Goal: Task Accomplishment & Management: Use online tool/utility

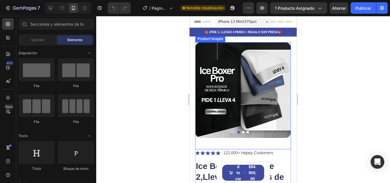
click at [282, 90] on img at bounding box center [243, 90] width 96 height 96
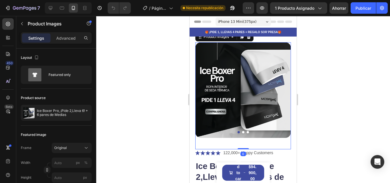
click at [282, 90] on img at bounding box center [243, 90] width 96 height 96
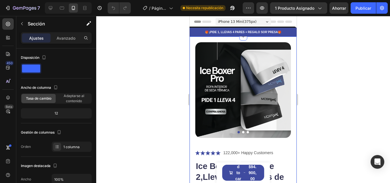
click at [318, 84] on div at bounding box center [243, 99] width 294 height 167
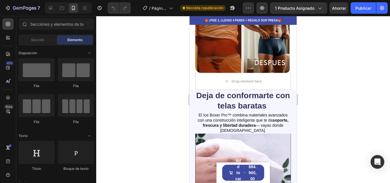
scroll to position [360, 0]
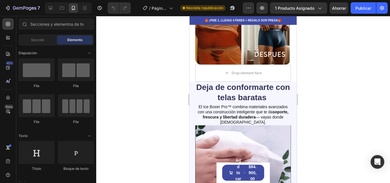
click at [308, 87] on div at bounding box center [243, 99] width 294 height 167
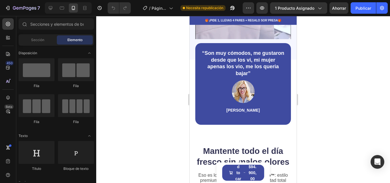
scroll to position [549, 0]
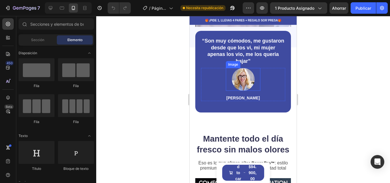
click at [246, 74] on img at bounding box center [243, 79] width 23 height 23
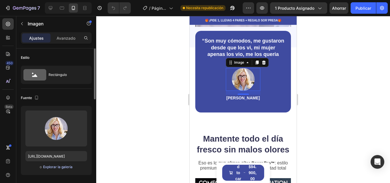
click at [66, 167] on font "Explorar la galería" at bounding box center [57, 167] width 29 height 4
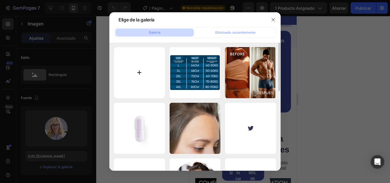
click at [151, 69] on input "file" at bounding box center [139, 72] width 51 height 51
type input "C:\fakepath\descarga (34).jpeg"
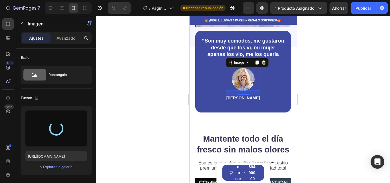
type input "[URL][DOMAIN_NAME]"
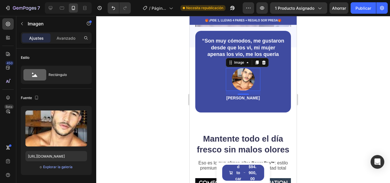
click at [316, 74] on div at bounding box center [243, 99] width 294 height 167
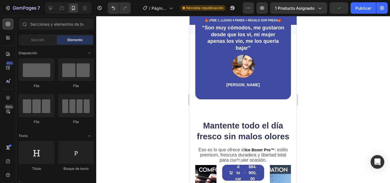
scroll to position [571, 0]
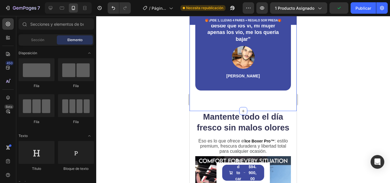
click at [255, 103] on div "“Son muy cómodos, me gustaron desde que los vi, mi mujer apenas los vio, me los…" at bounding box center [243, 41] width 107 height 139
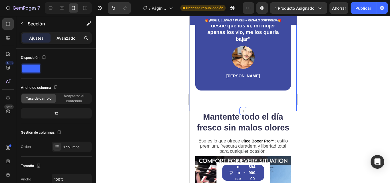
click at [68, 38] on font "Avanzado" at bounding box center [66, 38] width 19 height 5
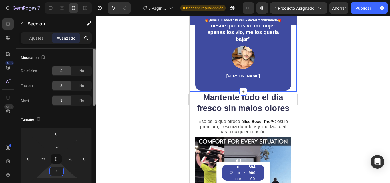
drag, startPoint x: 57, startPoint y: 176, endPoint x: 95, endPoint y: 152, distance: 45.7
click at [57, 0] on html "7 / Página del producto - [DATE] 05:41:20 Necesita republicación Avance 1 produ…" at bounding box center [195, 0] width 390 height 0
type input "8"
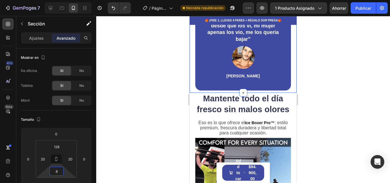
click at [112, 129] on div at bounding box center [243, 99] width 294 height 167
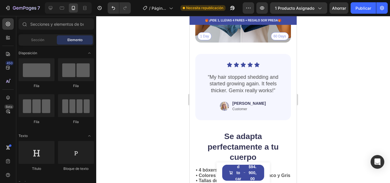
scroll to position [922, 0]
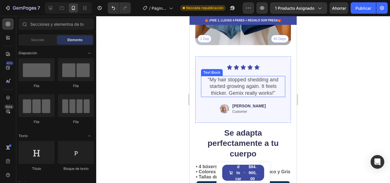
click at [236, 94] on p "“My hair stopped shedding and started growing again. It feels thicker. Gemix re…" at bounding box center [243, 87] width 83 height 20
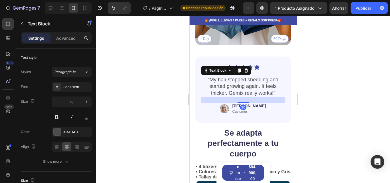
click at [236, 94] on p "“My hair stopped shedding and started growing again. It feels thicker. Gemix re…" at bounding box center [243, 87] width 83 height 20
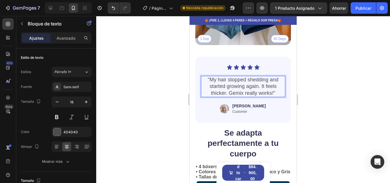
click at [207, 85] on p "“My hair stopped shedding and started growing again. It feels thicker. Gemix re…" at bounding box center [243, 87] width 83 height 20
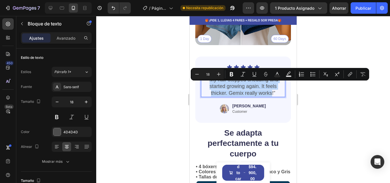
drag, startPoint x: 209, startPoint y: 86, endPoint x: 270, endPoint y: 99, distance: 62.8
click at [270, 97] on p "“My hair stopped shedding and started growing again. It feels thicker. Gemix re…" at bounding box center [243, 87] width 83 height 20
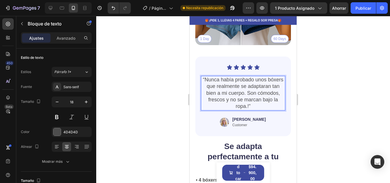
click at [311, 96] on div at bounding box center [243, 99] width 294 height 167
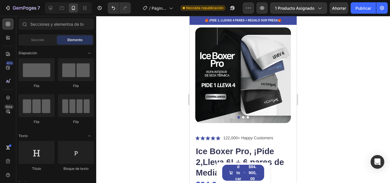
scroll to position [27, 0]
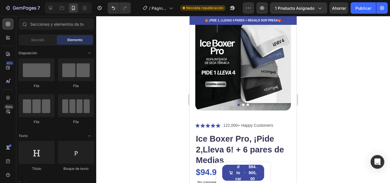
drag, startPoint x: 294, startPoint y: 131, endPoint x: 490, endPoint y: 45, distance: 214.7
click at [337, 41] on div at bounding box center [243, 99] width 294 height 167
click at [267, 123] on p "122,000+ Happy Customers" at bounding box center [248, 126] width 50 height 6
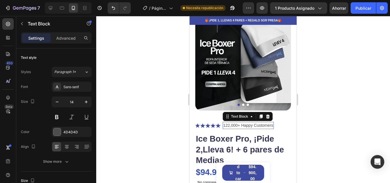
click at [267, 123] on p "122,000+ Happy Customers" at bounding box center [248, 126] width 50 height 6
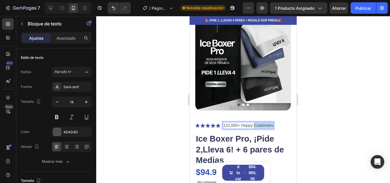
click at [236, 123] on p "122,000+ Happy Customers" at bounding box center [248, 126] width 50 height 6
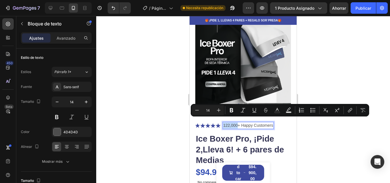
click at [227, 123] on p "122,000+ Happy Customers" at bounding box center [248, 126] width 50 height 6
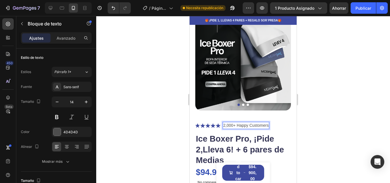
click at [229, 123] on p "2,000+ Happy Customers" at bounding box center [245, 126] width 45 height 6
click at [242, 123] on p "2,600+ Happy Customers" at bounding box center [245, 126] width 45 height 6
drag, startPoint x: 255, startPoint y: 121, endPoint x: 273, endPoint y: 123, distance: 18.4
click at [273, 123] on p "2,600+ Hombres Customers" at bounding box center [248, 126] width 50 height 6
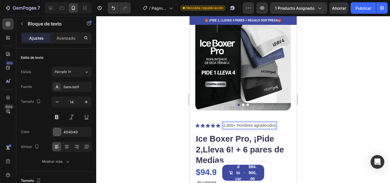
click at [310, 118] on div at bounding box center [243, 99] width 294 height 167
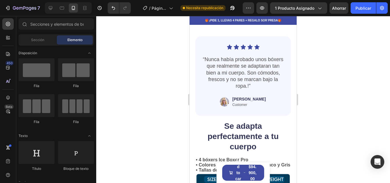
scroll to position [935, 0]
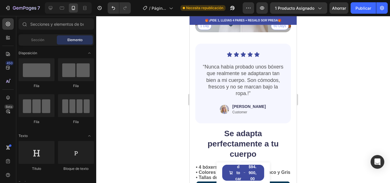
drag, startPoint x: 294, startPoint y: 41, endPoint x: 494, endPoint y: 156, distance: 230.4
click at [254, 109] on p "[PERSON_NAME]" at bounding box center [248, 106] width 33 height 5
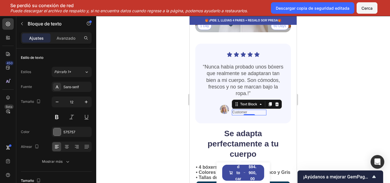
click at [254, 115] on p "Customer" at bounding box center [248, 112] width 33 height 5
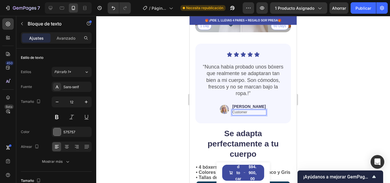
click at [253, 115] on p "Customer" at bounding box center [248, 112] width 33 height 5
click at [250, 115] on p "Customer" at bounding box center [248, 112] width 33 height 5
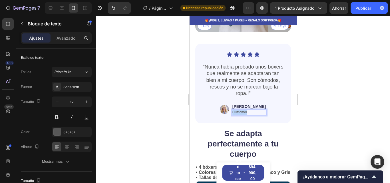
click at [251, 115] on p "Customer" at bounding box center [248, 112] width 33 height 5
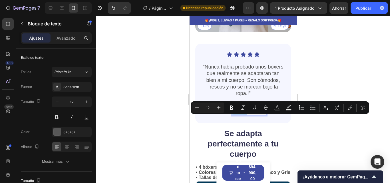
click at [251, 115] on p "Customer" at bounding box center [248, 112] width 33 height 5
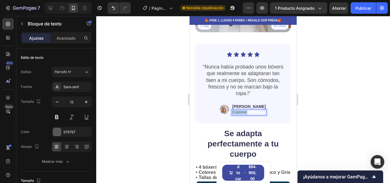
click at [251, 115] on p "Customer" at bounding box center [248, 112] width 33 height 5
click at [219, 115] on img at bounding box center [222, 109] width 9 height 12
click at [221, 115] on img at bounding box center [222, 109] width 9 height 12
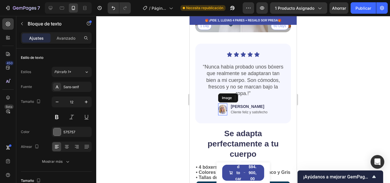
click at [221, 115] on img at bounding box center [222, 109] width 9 height 12
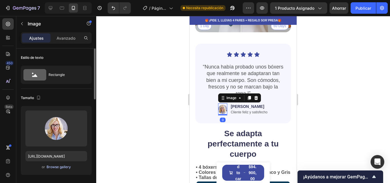
click at [60, 168] on div "Browse gallery" at bounding box center [59, 166] width 24 height 5
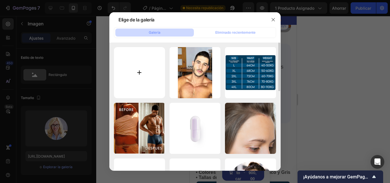
click at [144, 57] on input "file" at bounding box center [139, 72] width 51 height 51
type input "C:\fakepath\descarga (44).jpeg"
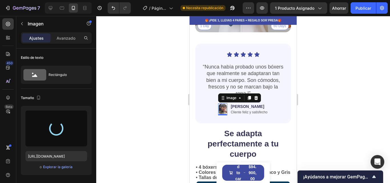
type input "[URL][DOMAIN_NAME]"
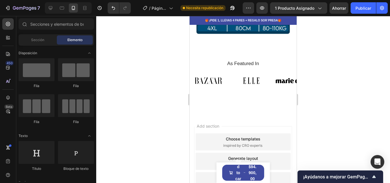
scroll to position [1158, 0]
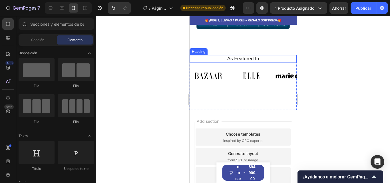
click at [245, 61] on h2 "As Featured In" at bounding box center [243, 58] width 99 height 7
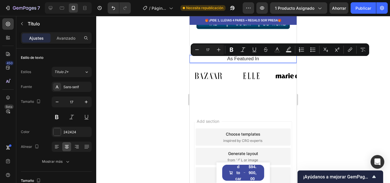
click at [257, 62] on p "As Featured In" at bounding box center [242, 59] width 97 height 6
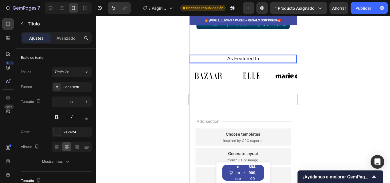
click at [257, 62] on p "As Featured In" at bounding box center [242, 59] width 97 height 6
drag, startPoint x: 257, startPoint y: 63, endPoint x: 215, endPoint y: 60, distance: 42.3
click at [215, 60] on p "As Featured In" at bounding box center [242, 59] width 97 height 6
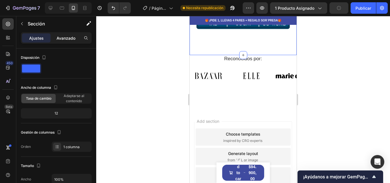
click at [58, 38] on font "Avanzado" at bounding box center [66, 38] width 19 height 5
click at [66, 36] on font "Avanzado" at bounding box center [66, 38] width 19 height 5
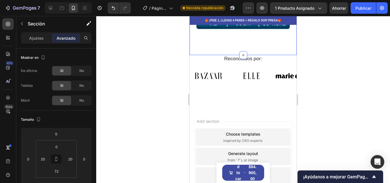
click at [66, 41] on div "Avanzado" at bounding box center [66, 37] width 29 height 9
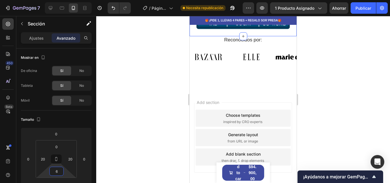
type input "0"
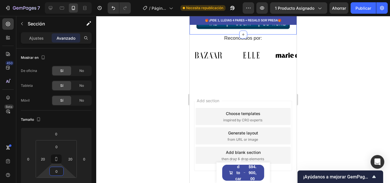
drag, startPoint x: 57, startPoint y: 177, endPoint x: 63, endPoint y: 191, distance: 15.5
click at [63, 0] on html "7 / Página del producto - [DATE] 05:41:20 Necesita republicación Avance 1 produ…" at bounding box center [195, 0] width 390 height 0
click at [234, 97] on div "Add section Choose templates inspired by CRO experts Generate layout from URL o…" at bounding box center [243, 143] width 107 height 109
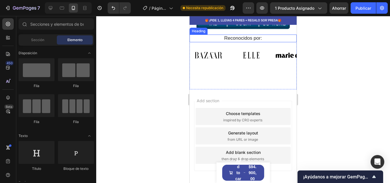
click at [250, 41] on p "Reconocidos por:" at bounding box center [242, 38] width 97 height 6
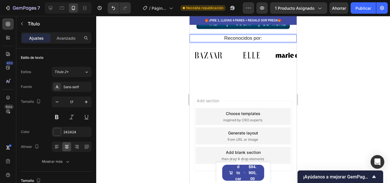
click at [248, 39] on p "Reconocidos por:" at bounding box center [242, 38] width 97 height 6
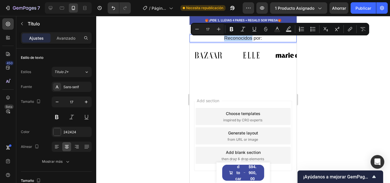
drag, startPoint x: 250, startPoint y: 39, endPoint x: 219, endPoint y: 42, distance: 31.3
click at [219, 41] on p "Reconocidos por:" at bounding box center [242, 38] width 97 height 6
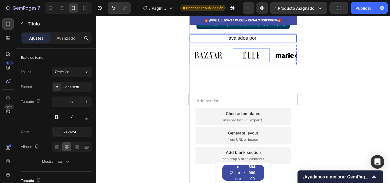
click at [249, 77] on div "avalados por: Heading 10 Image Image Image Image Image Image Image Image Image …" at bounding box center [243, 62] width 107 height 55
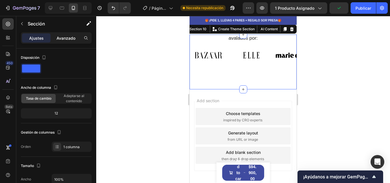
click at [63, 40] on font "Avanzado" at bounding box center [66, 38] width 19 height 5
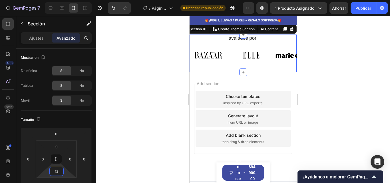
type input "0"
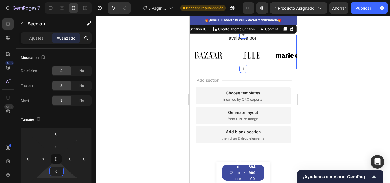
drag, startPoint x: 56, startPoint y: 176, endPoint x: 54, endPoint y: 191, distance: 15.2
click at [54, 0] on html "7 / Página del producto - [DATE] 05:41:20 Necesita republicación Avance 1 produ…" at bounding box center [195, 0] width 390 height 0
click at [304, 111] on div at bounding box center [243, 99] width 294 height 167
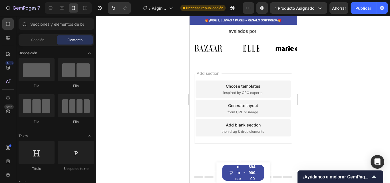
scroll to position [1011, 0]
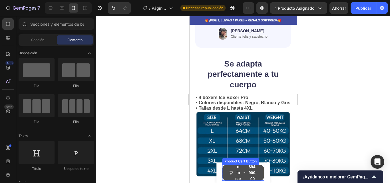
click at [249, 168] on div "$94.900,00" at bounding box center [253, 172] width 10 height 19
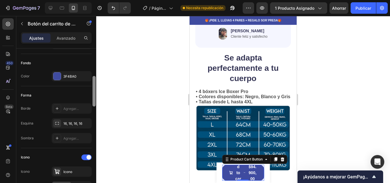
drag, startPoint x: 93, startPoint y: 62, endPoint x: 93, endPoint y: 90, distance: 27.7
click at [93, 90] on div at bounding box center [94, 91] width 3 height 31
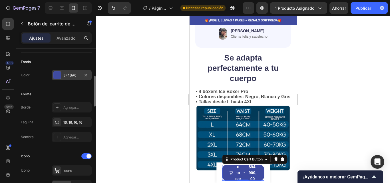
click at [76, 79] on div "3F4BA0" at bounding box center [72, 75] width 40 height 10
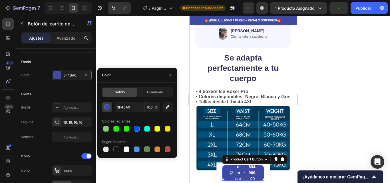
click at [107, 109] on div "button" at bounding box center [108, 108] width 6 height 6
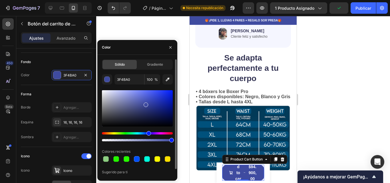
click at [107, 109] on div at bounding box center [137, 108] width 71 height 36
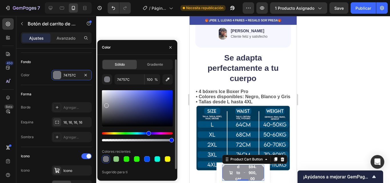
click at [106, 105] on div at bounding box center [137, 108] width 71 height 36
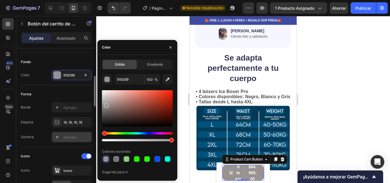
drag, startPoint x: 104, startPoint y: 134, endPoint x: 87, endPoint y: 133, distance: 16.3
click at [87, 133] on div "450 Beta Secciones(18) Elementos(84) Sección Elemento Sección de héroes Detalle…" at bounding box center [48, 99] width 96 height 167
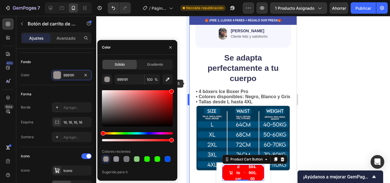
drag, startPoint x: 123, startPoint y: 109, endPoint x: 188, endPoint y: 83, distance: 70.3
click at [188, 0] on div "7 / Página del producto - [DATE] 05:41:20 Necesita republicación Avance 1 produ…" at bounding box center [195, 0] width 390 height 0
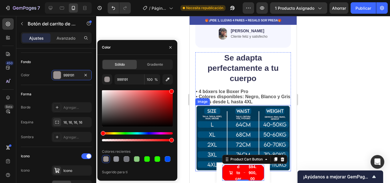
type input "FF0000"
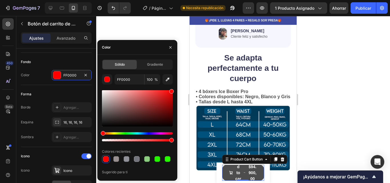
click at [248, 168] on div "$94.900,00" at bounding box center [253, 172] width 10 height 19
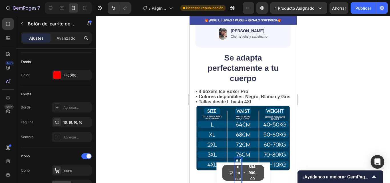
click at [253, 173] on div "$94.900,00" at bounding box center [253, 172] width 10 height 19
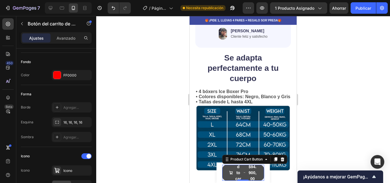
click at [249, 174] on div "$94.900,00" at bounding box center [253, 172] width 10 height 19
click at [238, 166] on p "Add to cart" at bounding box center [238, 173] width 6 height 30
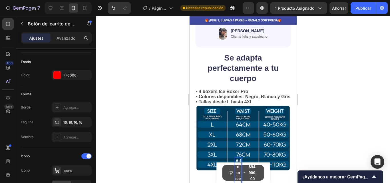
click at [238, 170] on p "Add to cart" at bounding box center [238, 173] width 6 height 30
drag, startPoint x: 238, startPoint y: 174, endPoint x: 234, endPoint y: 161, distance: 13.7
click at [235, 161] on p "Add to cart" at bounding box center [238, 173] width 6 height 30
click at [222, 165] on button "PAGA cart $94.900,00" at bounding box center [243, 173] width 42 height 16
click at [222, 165] on button "PAGA EN cart $94.900,00" at bounding box center [243, 173] width 42 height 16
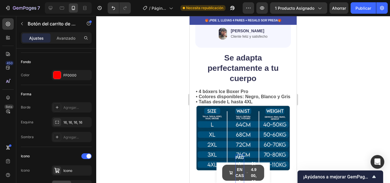
click at [250, 170] on div "$94.900,00" at bounding box center [253, 172] width 7 height 25
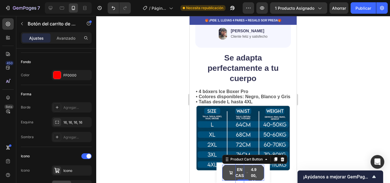
click at [251, 171] on div "$94.900,00" at bounding box center [253, 172] width 7 height 25
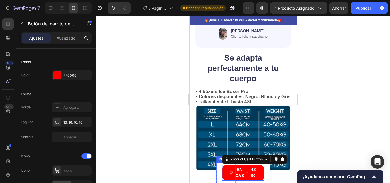
click at [262, 171] on div "Product Images Ice Boxer Pro, ¡Pide 2,Lleva 6! + 6 pares de Medias Product Titl…" at bounding box center [243, 172] width 54 height 21
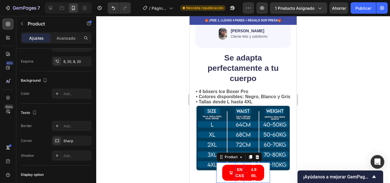
scroll to position [0, 0]
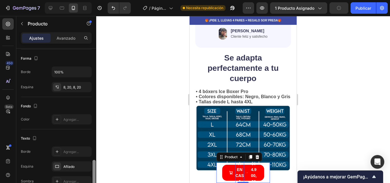
drag, startPoint x: 94, startPoint y: 77, endPoint x: 103, endPoint y: 151, distance: 74.8
click at [103, 0] on div "7 / Página del producto - [DATE] 05:41:20 Necesita republicación Avance 1 produ…" at bounding box center [195, 0] width 390 height 0
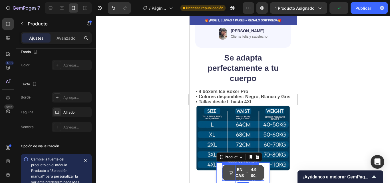
click at [247, 173] on button "PAGA EN CASA cart $94.900,00" at bounding box center [243, 173] width 42 height 16
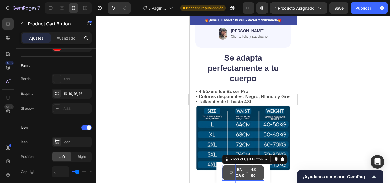
click at [251, 173] on div "$94.900,00" at bounding box center [253, 172] width 7 height 25
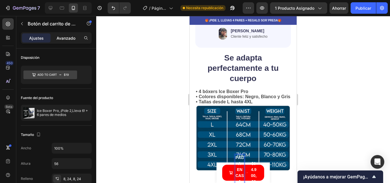
click at [64, 36] on font "Avanzado" at bounding box center [66, 38] width 19 height 5
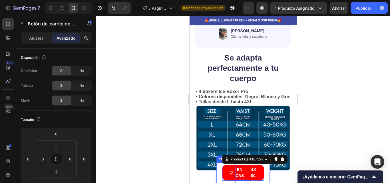
drag, startPoint x: 265, startPoint y: 170, endPoint x: 277, endPoint y: 172, distance: 12.0
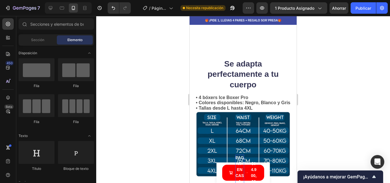
scroll to position [1167, 0]
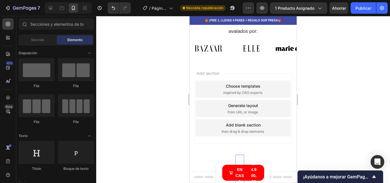
click at [235, 8] on icon "button" at bounding box center [233, 8] width 6 height 6
click at [363, 5] on font "Publicar" at bounding box center [364, 8] width 16 height 6
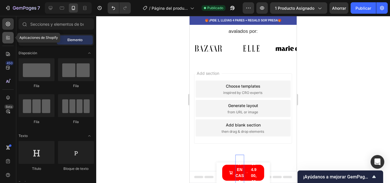
click at [7, 36] on icon at bounding box center [7, 37] width 2 height 2
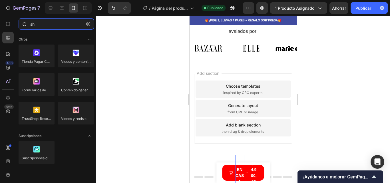
type input "s"
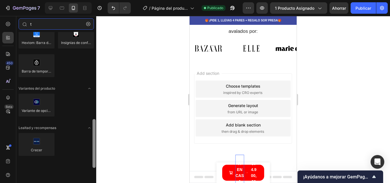
scroll to position [0, 0]
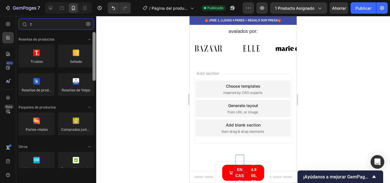
drag, startPoint x: 95, startPoint y: 65, endPoint x: 109, endPoint y: 31, distance: 36.4
click at [109, 0] on div "7 / Página del producto - [DATE] 05:41:20 Publicado Avance 1 producto asignado …" at bounding box center [195, 0] width 390 height 0
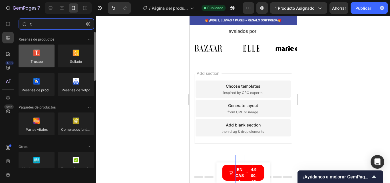
type input "t"
click at [39, 55] on div at bounding box center [37, 56] width 36 height 23
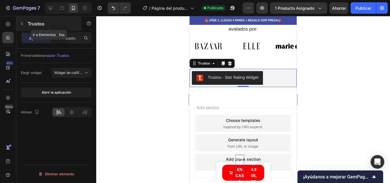
click at [24, 22] on button "button" at bounding box center [21, 23] width 9 height 9
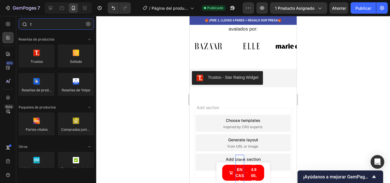
click at [45, 24] on input "t" at bounding box center [56, 23] width 75 height 11
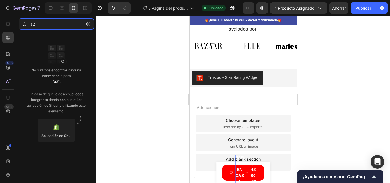
type input "a"
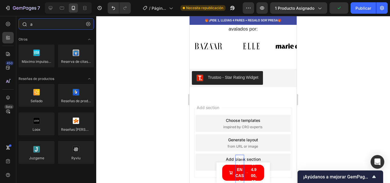
click at [36, 23] on input "a" at bounding box center [56, 23] width 75 height 11
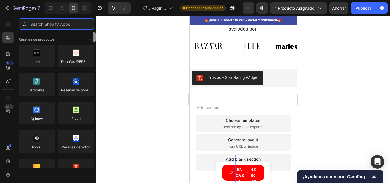
drag, startPoint x: 94, startPoint y: 40, endPoint x: 91, endPoint y: 19, distance: 21.4
click at [91, 19] on div "Sections(30) Elementos(84) Sección de héroes Detalle del producto Marcas Insign…" at bounding box center [56, 93] width 80 height 150
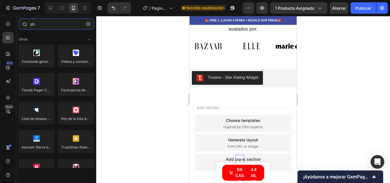
type input "s"
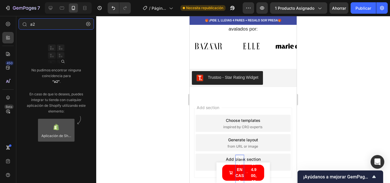
type input "a2"
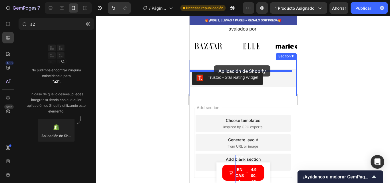
drag, startPoint x: 248, startPoint y: 148, endPoint x: 214, endPoint y: 65, distance: 89.5
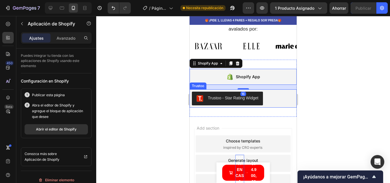
click at [248, 102] on div "Trustoo - Star Rating Widget" at bounding box center [227, 98] width 62 height 7
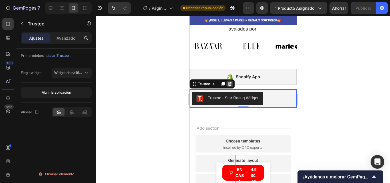
click at [231, 86] on icon at bounding box center [230, 84] width 4 height 4
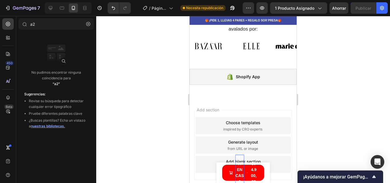
click at [342, 73] on div at bounding box center [243, 99] width 294 height 167
click at [367, 35] on div at bounding box center [243, 99] width 294 height 167
click at [261, 9] on icon "button" at bounding box center [262, 7] width 4 height 3
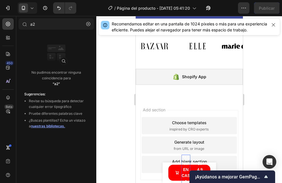
click at [228, 102] on div "Add section Choose templates inspired by CRO experts Generate layout from URL o…" at bounding box center [188, 153] width 107 height 109
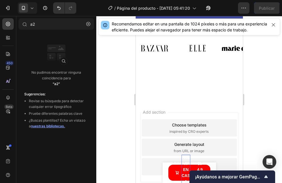
scroll to position [330, 0]
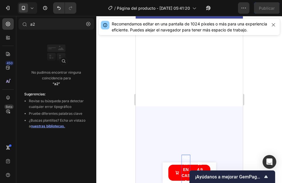
drag, startPoint x: 240, startPoint y: 157, endPoint x: 411, endPoint y: 43, distance: 206.0
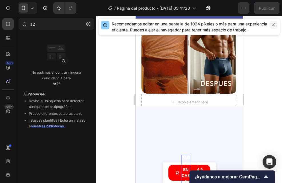
click at [275, 25] on icon "button" at bounding box center [273, 25] width 5 height 5
